Goal: Transaction & Acquisition: Purchase product/service

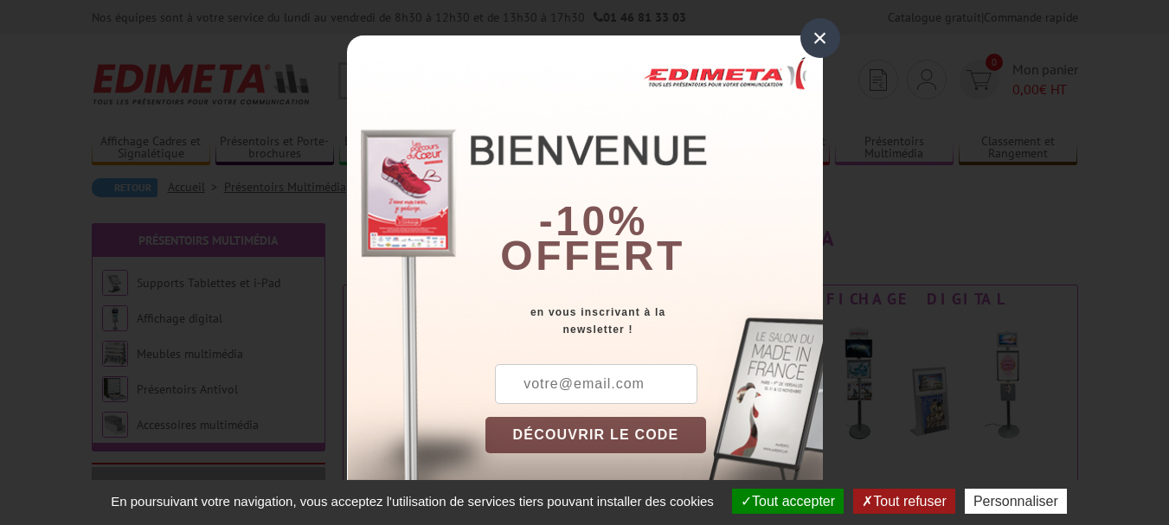
click at [817, 46] on div "×" at bounding box center [820, 38] width 40 height 40
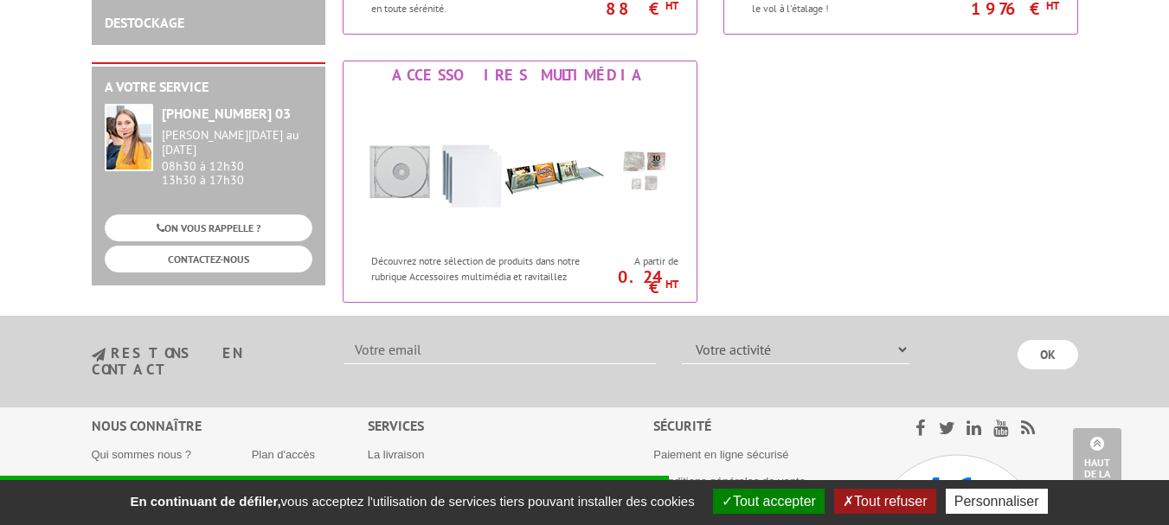
scroll to position [761, 0]
click at [523, 164] on img at bounding box center [520, 166] width 320 height 156
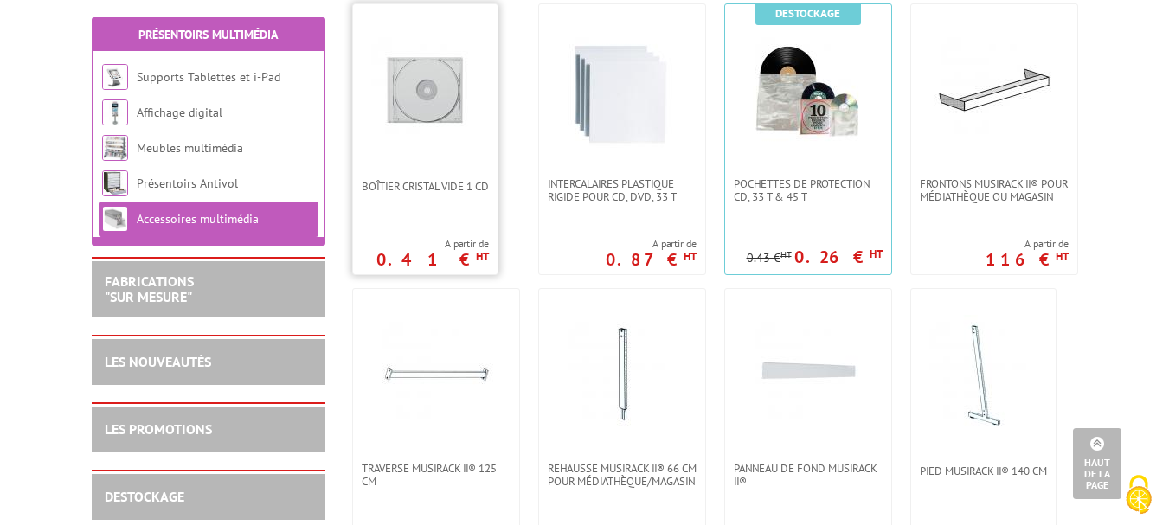
scroll to position [362, 0]
click at [460, 189] on span "Boîtier cristal vide 1 CD" at bounding box center [425, 187] width 127 height 13
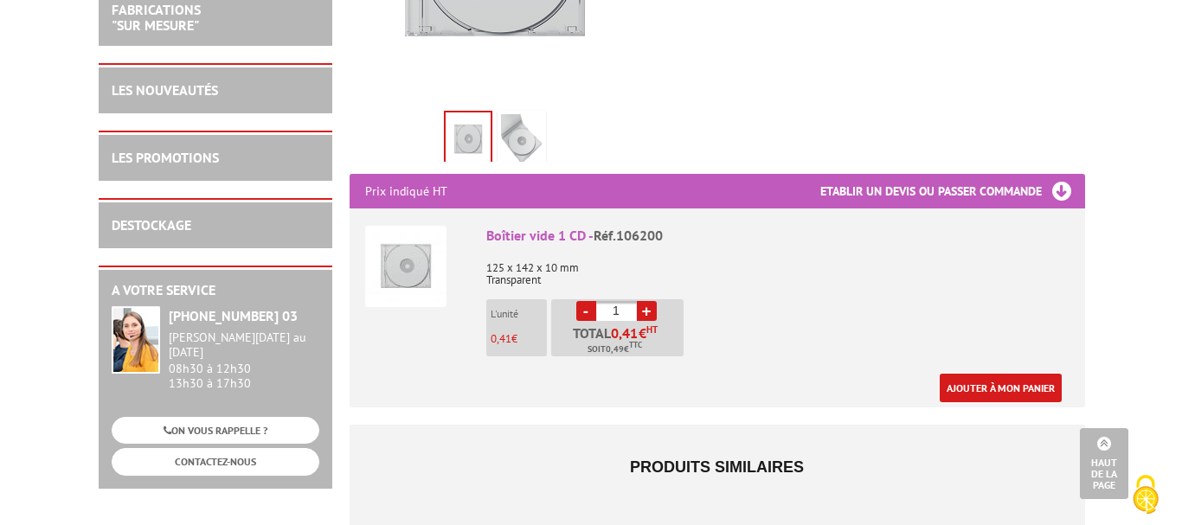
scroll to position [483, 0]
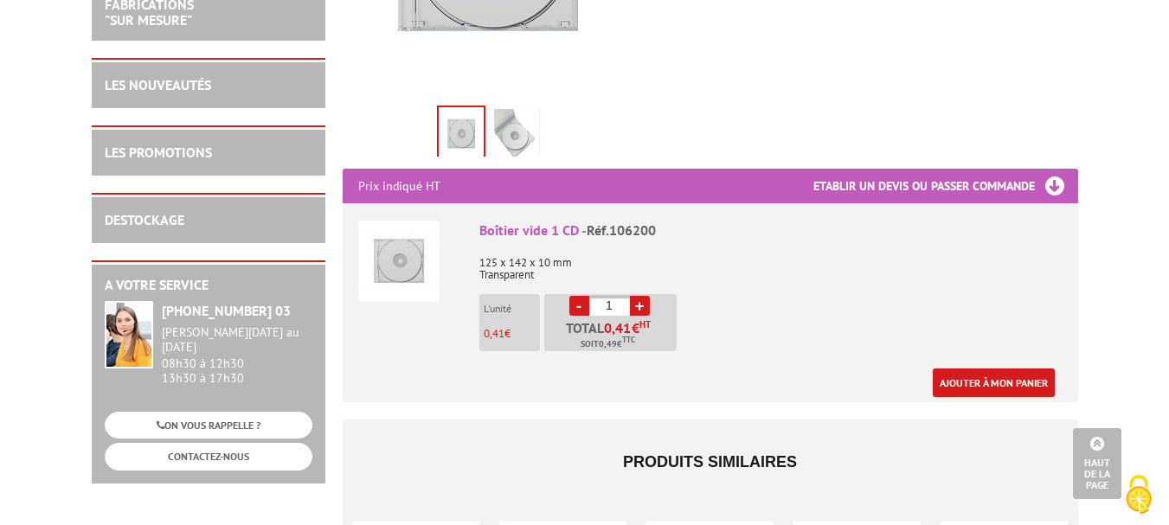
click at [638, 308] on link "+" at bounding box center [640, 306] width 20 height 20
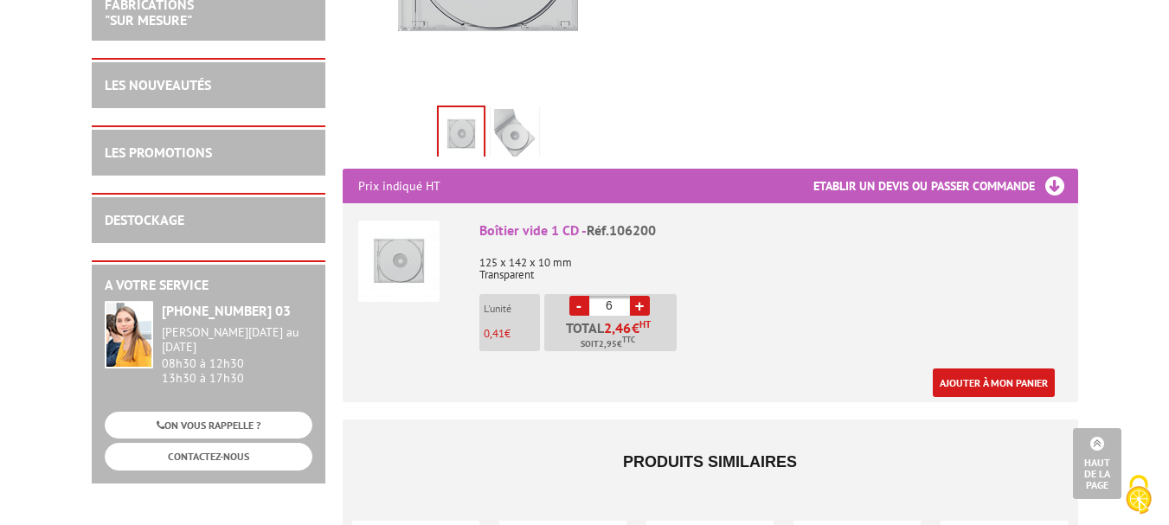
click at [638, 308] on link "+" at bounding box center [640, 306] width 20 height 20
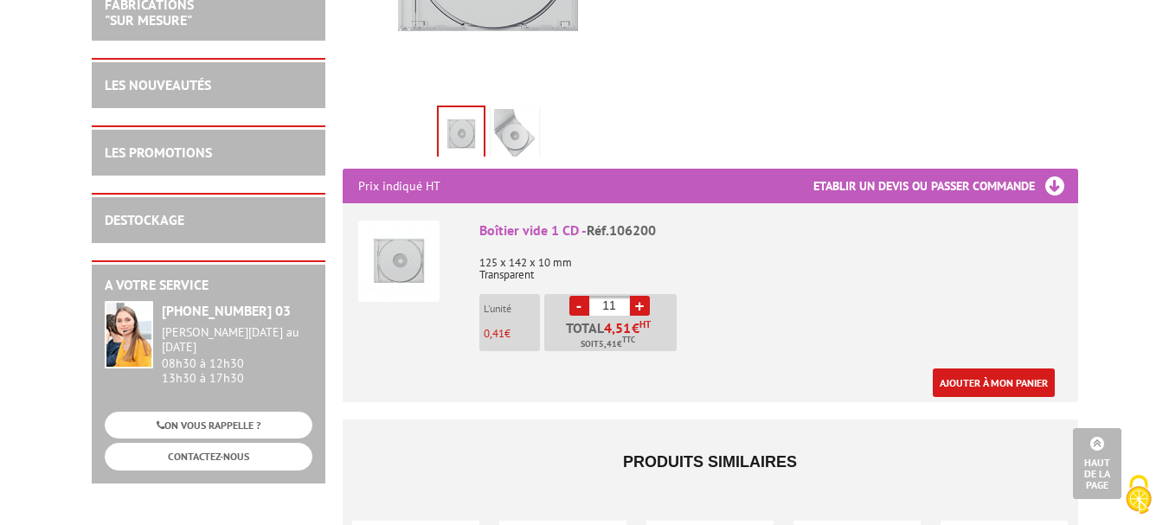
click at [638, 308] on link "+" at bounding box center [640, 306] width 20 height 20
type input "15"
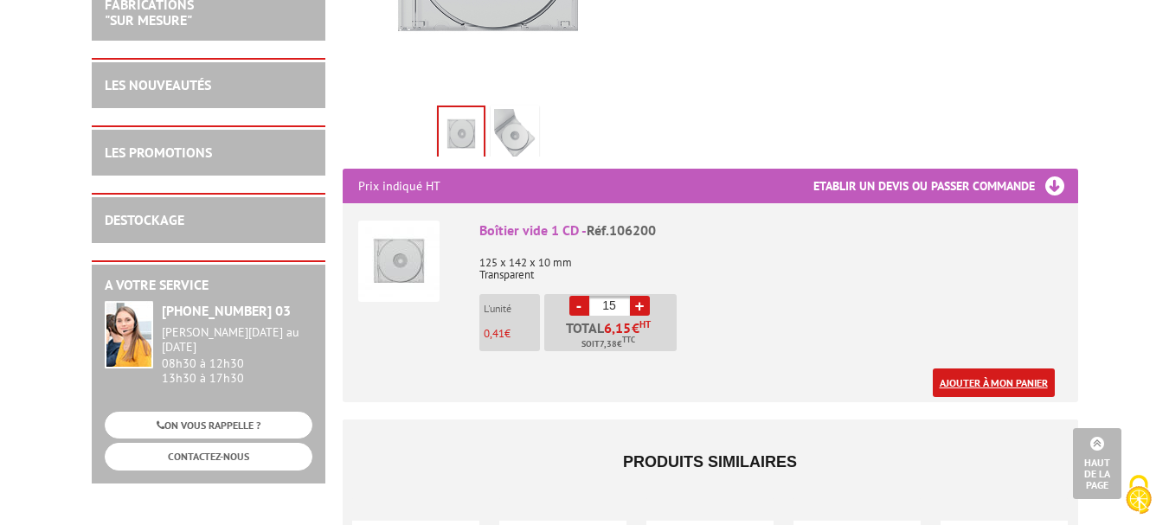
click at [975, 375] on link "Ajouter à mon panier" at bounding box center [994, 383] width 122 height 29
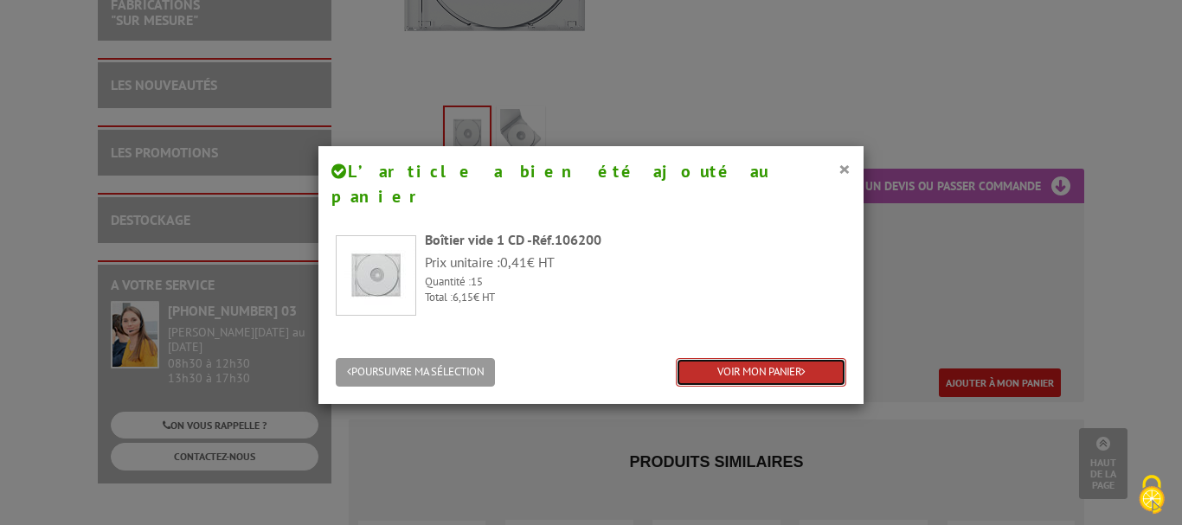
click at [729, 358] on link "VOIR MON PANIER" at bounding box center [761, 372] width 170 height 29
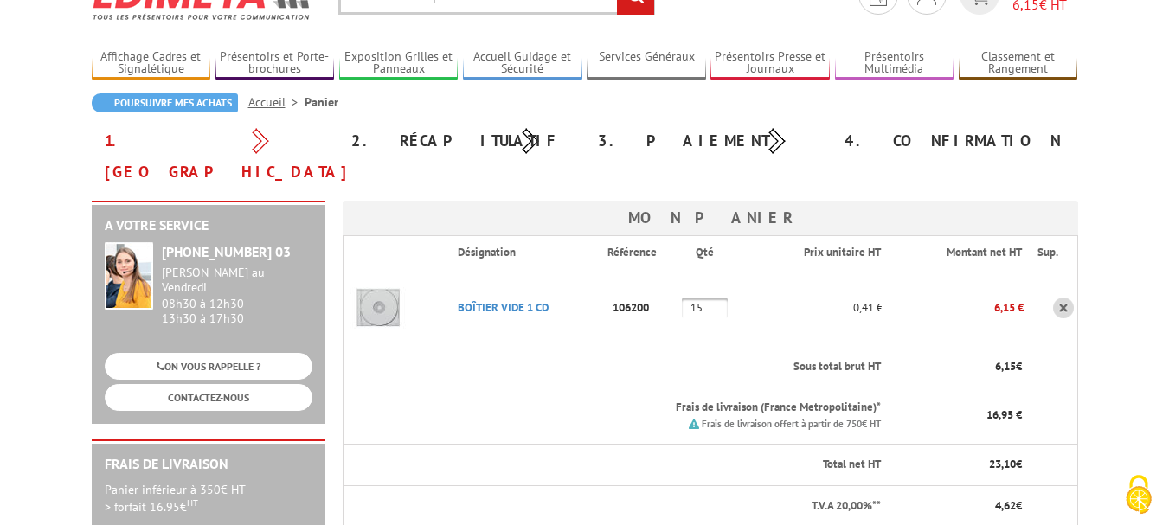
scroll to position [87, 0]
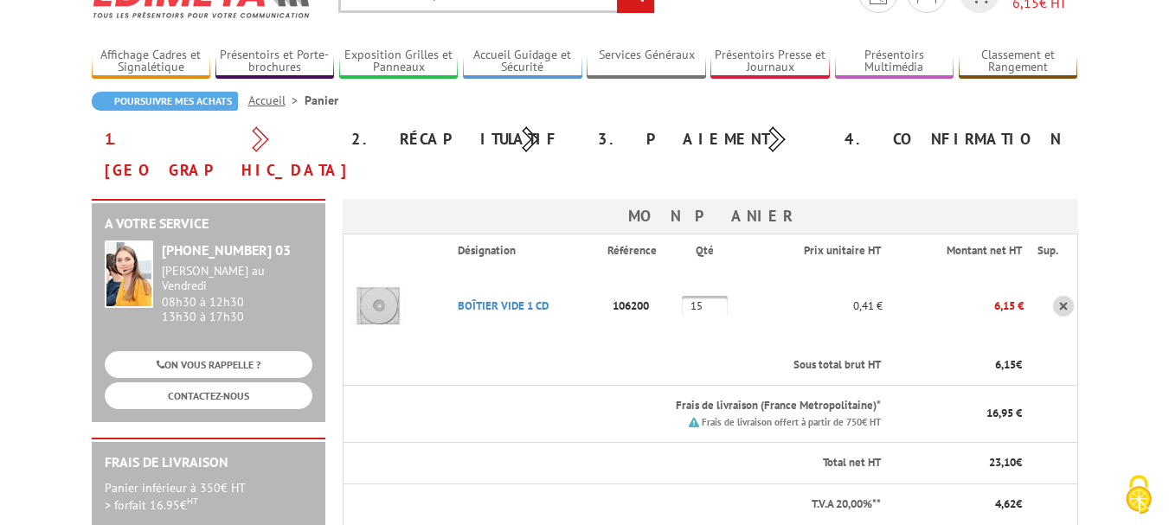
click at [690, 414] on div "Frais de livraison offert à partir de 750€ HT" at bounding box center [669, 422] width 423 height 16
click at [695, 417] on img at bounding box center [694, 422] width 10 height 10
click at [791, 398] on p "Frais de livraison (France Metropolitaine)*" at bounding box center [669, 406] width 423 height 16
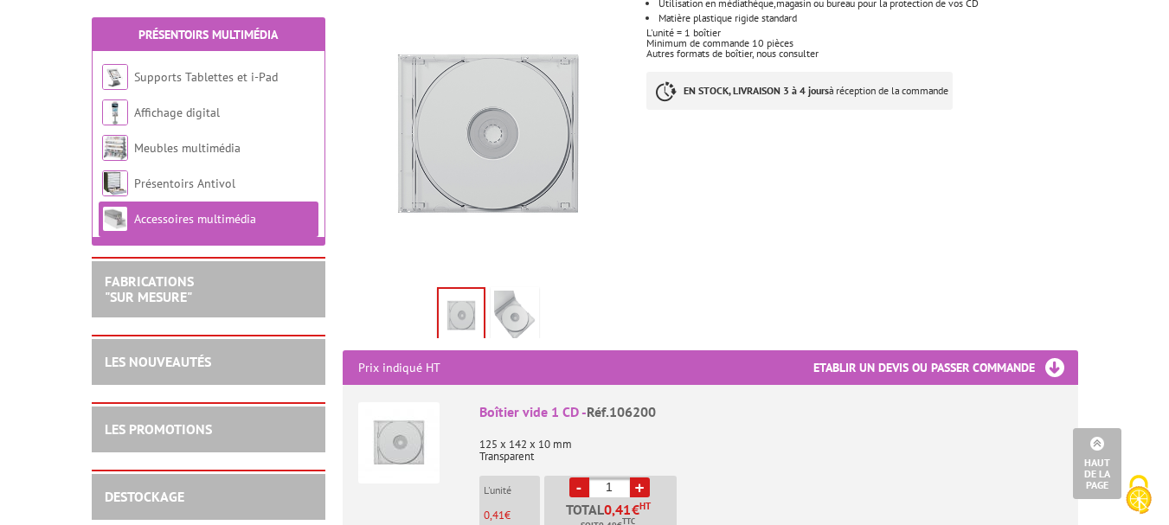
scroll to position [281, 0]
